Goal: Navigation & Orientation: Find specific page/section

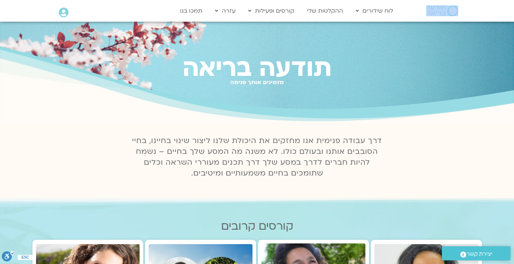
drag, startPoint x: 438, startPoint y: 3, endPoint x: 435, endPoint y: 11, distance: 8.2
click at [435, 11] on div at bounding box center [432, 10] width 62 height 21
click at [435, 11] on img at bounding box center [443, 10] width 32 height 11
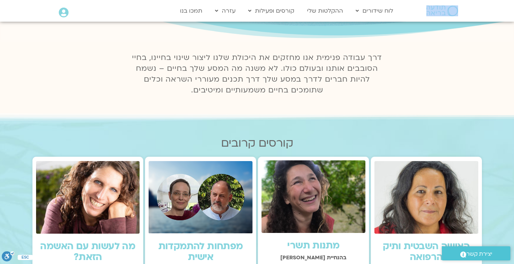
scroll to position [86, 0]
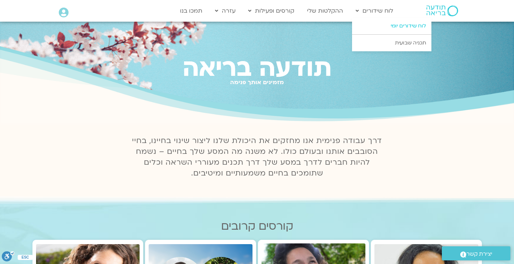
click at [389, 26] on link "לוח שידורים יומי" at bounding box center [391, 26] width 79 height 17
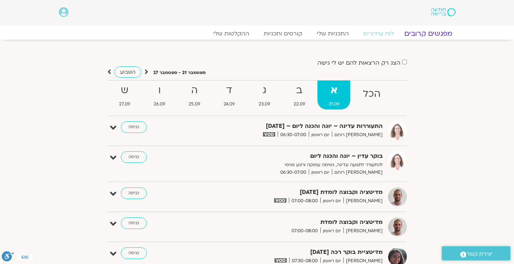
click at [435, 31] on link "מפגשים קרובים" at bounding box center [428, 33] width 65 height 9
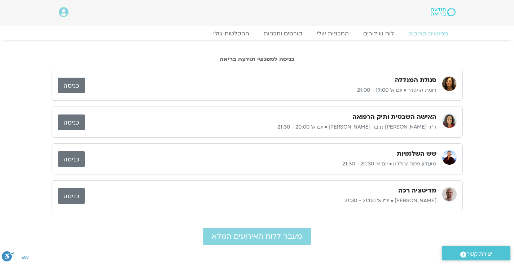
click at [72, 124] on link "כניסה" at bounding box center [71, 122] width 27 height 16
